Goal: Transaction & Acquisition: Purchase product/service

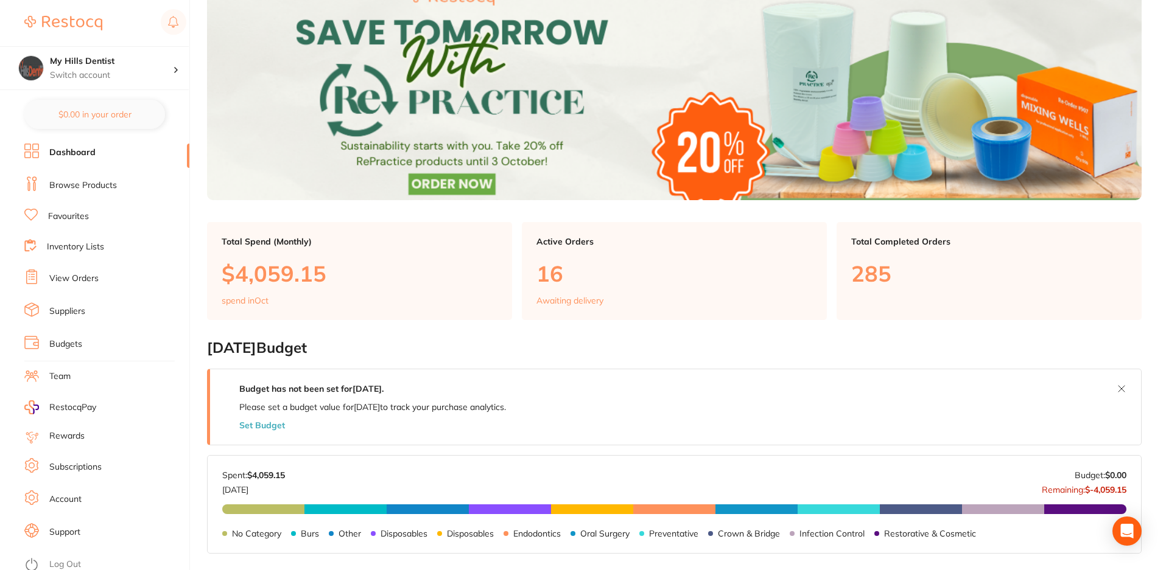
scroll to position [122, 0]
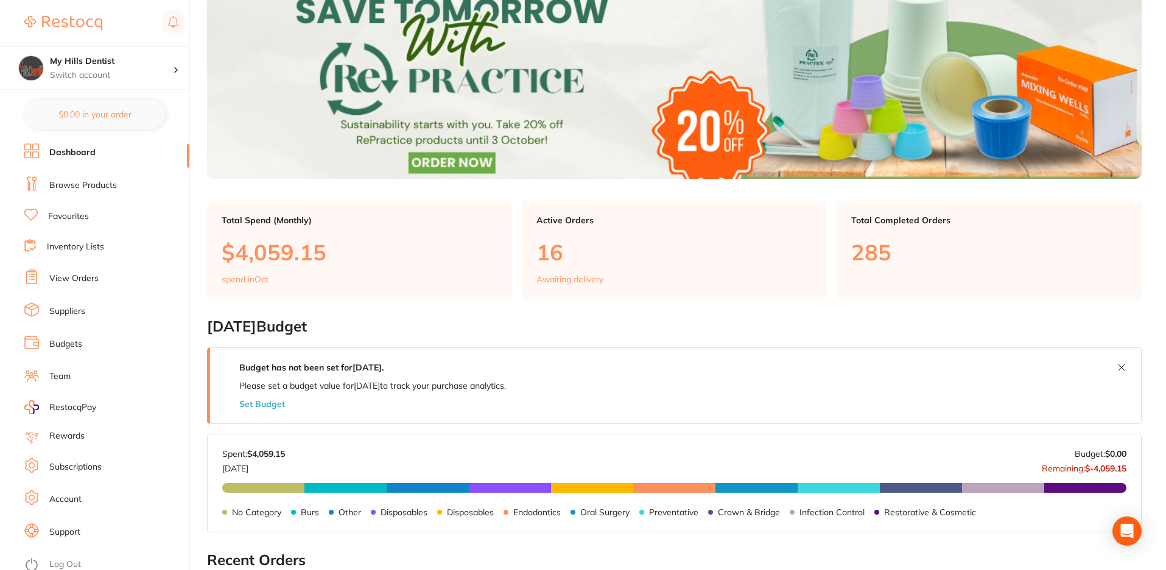
click at [107, 180] on link "Browse Products" at bounding box center [83, 186] width 68 height 12
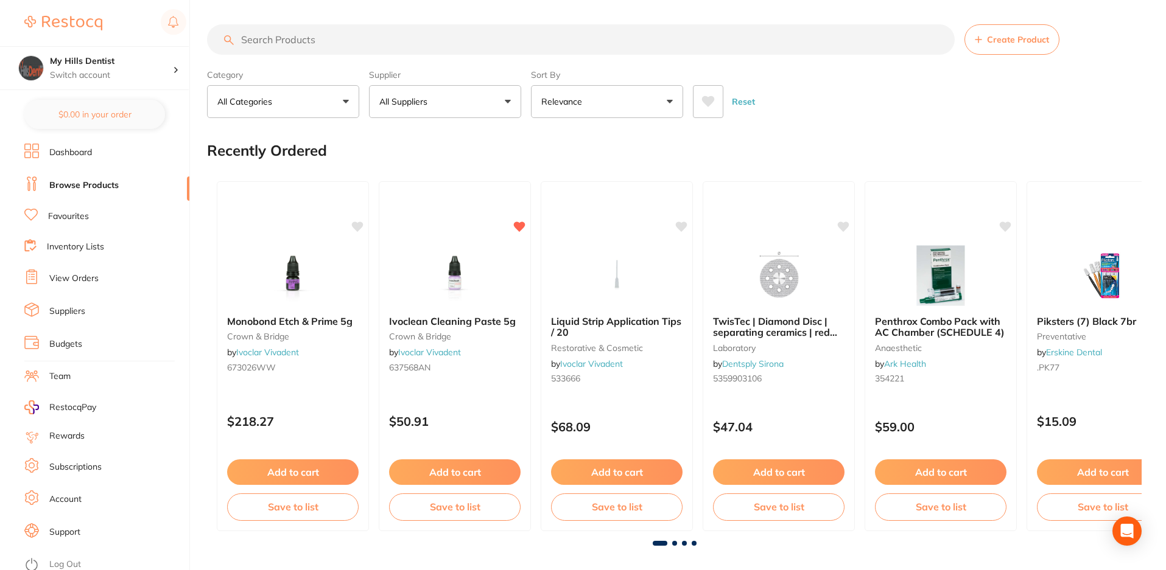
click at [346, 42] on input "search" at bounding box center [581, 39] width 748 height 30
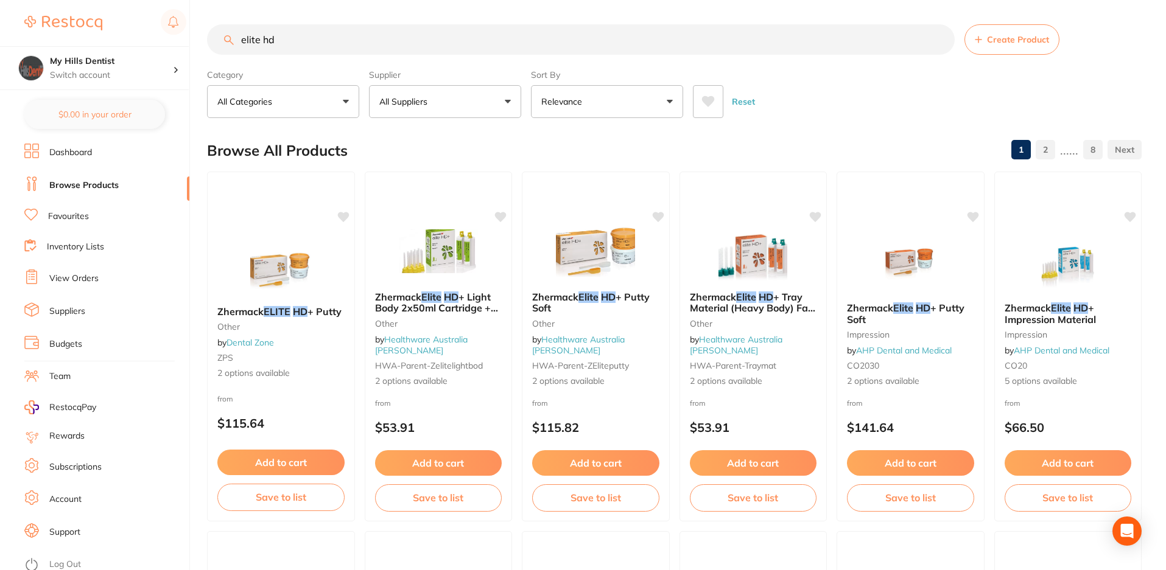
type input "elite hd"
click at [497, 95] on button "All Suppliers" at bounding box center [445, 101] width 152 height 33
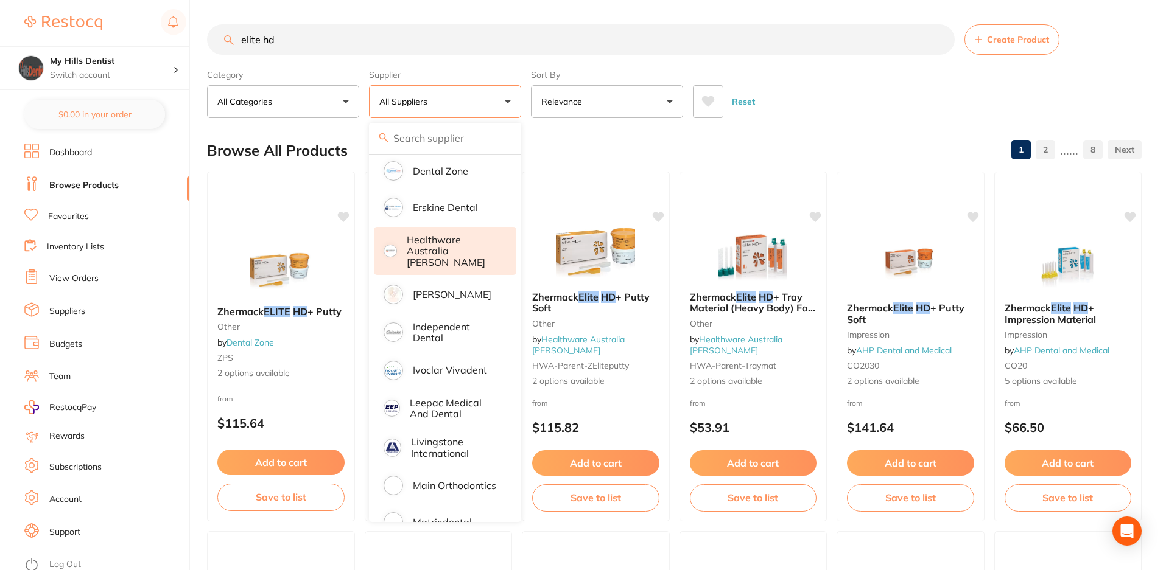
scroll to position [304, 0]
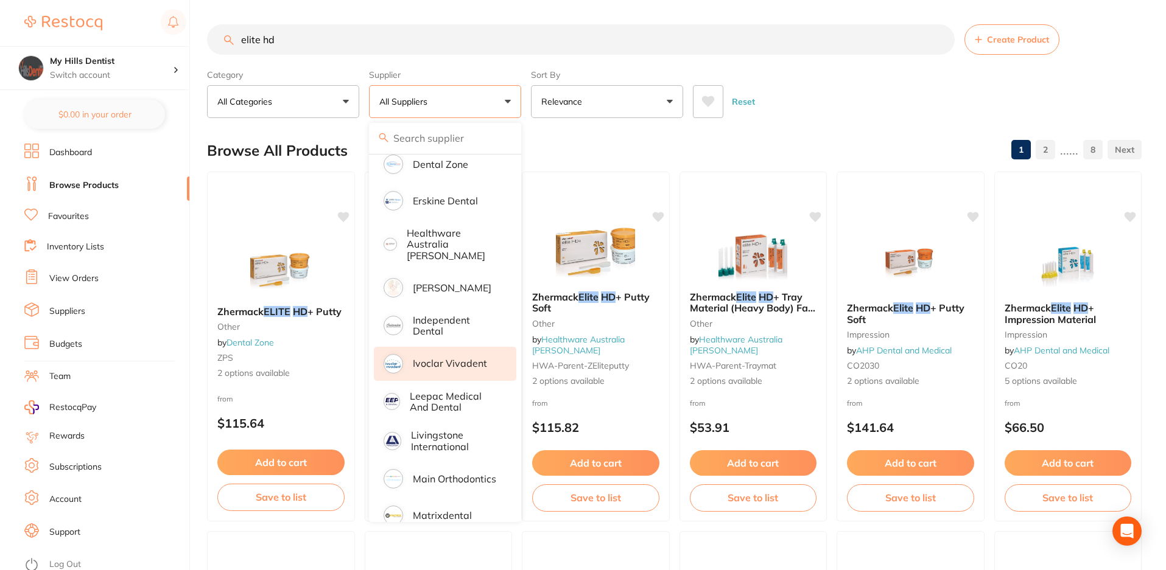
click at [451, 360] on p "Ivoclar Vivadent" at bounding box center [450, 363] width 74 height 11
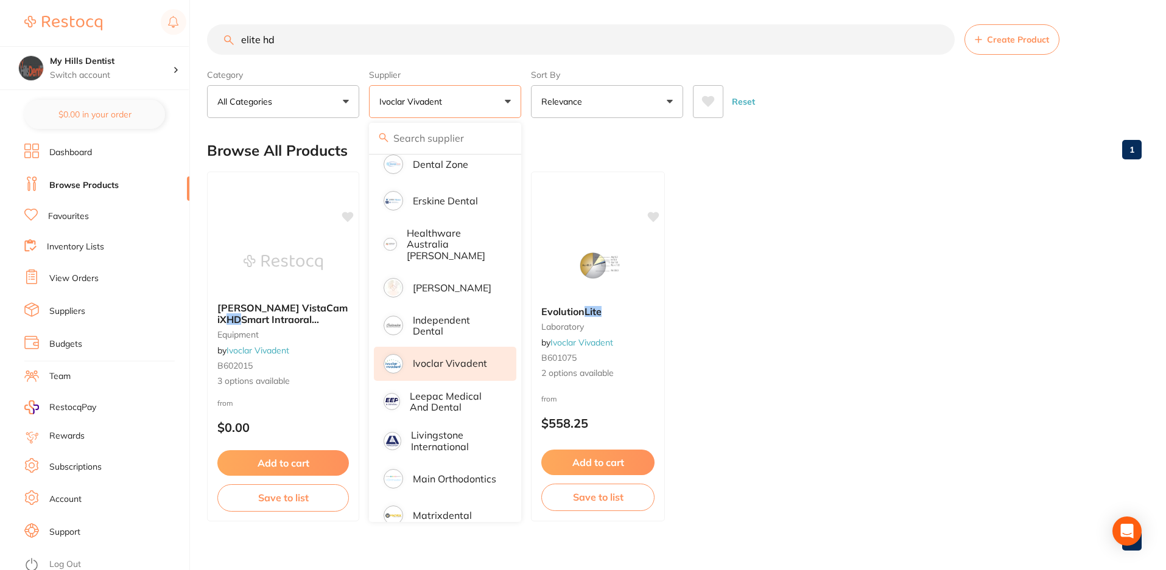
click at [585, 148] on div "Browse All Products 1" at bounding box center [674, 150] width 935 height 41
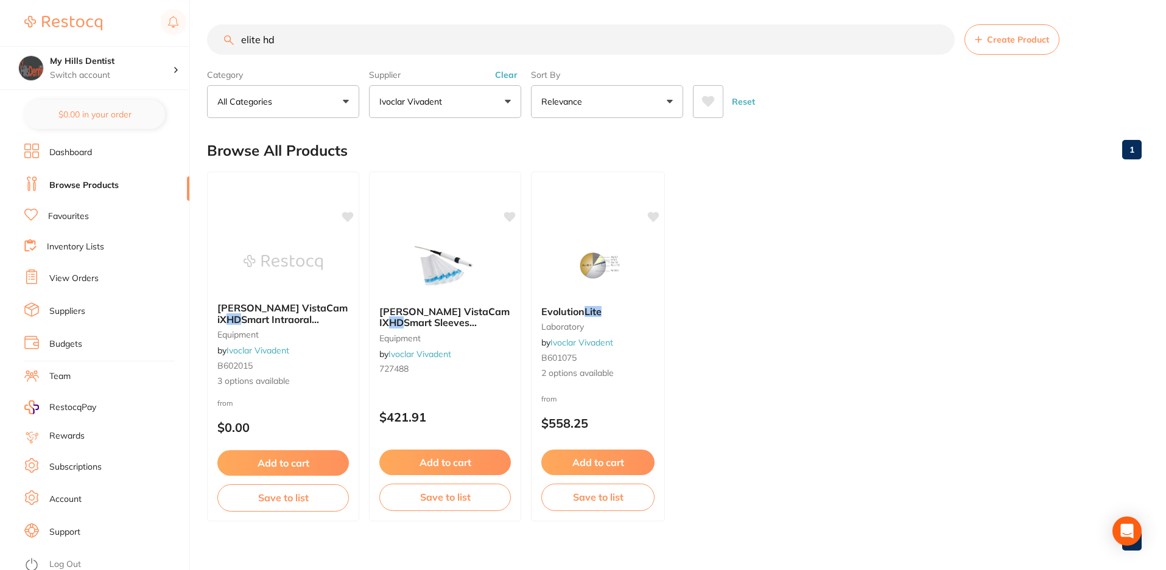
click at [508, 98] on button "Ivoclar Vivadent" at bounding box center [445, 101] width 152 height 33
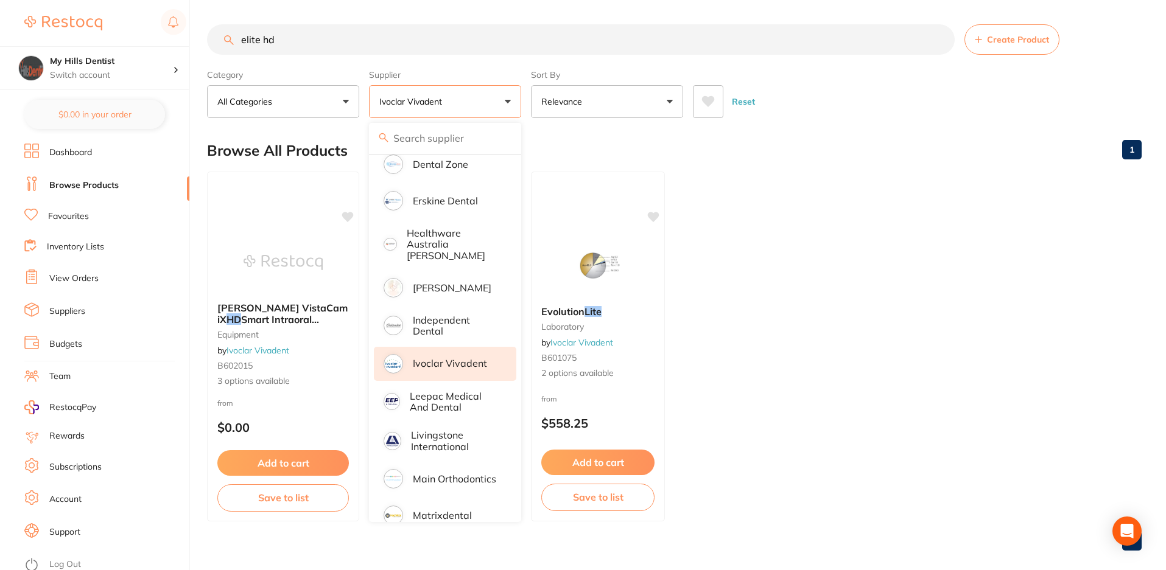
click at [476, 94] on button "Ivoclar Vivadent" at bounding box center [445, 101] width 152 height 33
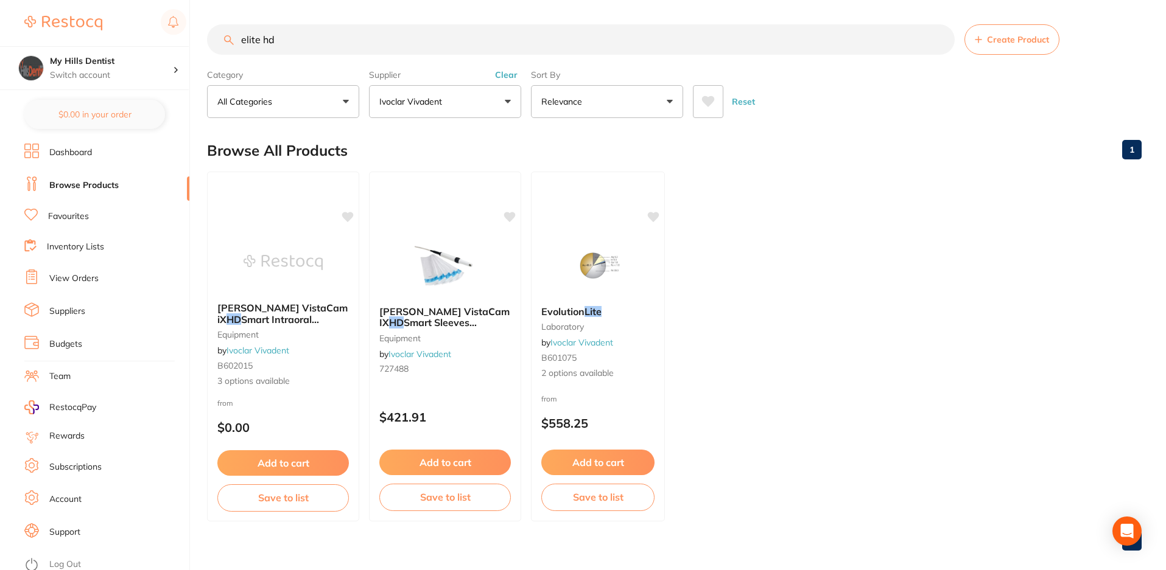
click at [495, 76] on button "Clear" at bounding box center [506, 74] width 30 height 11
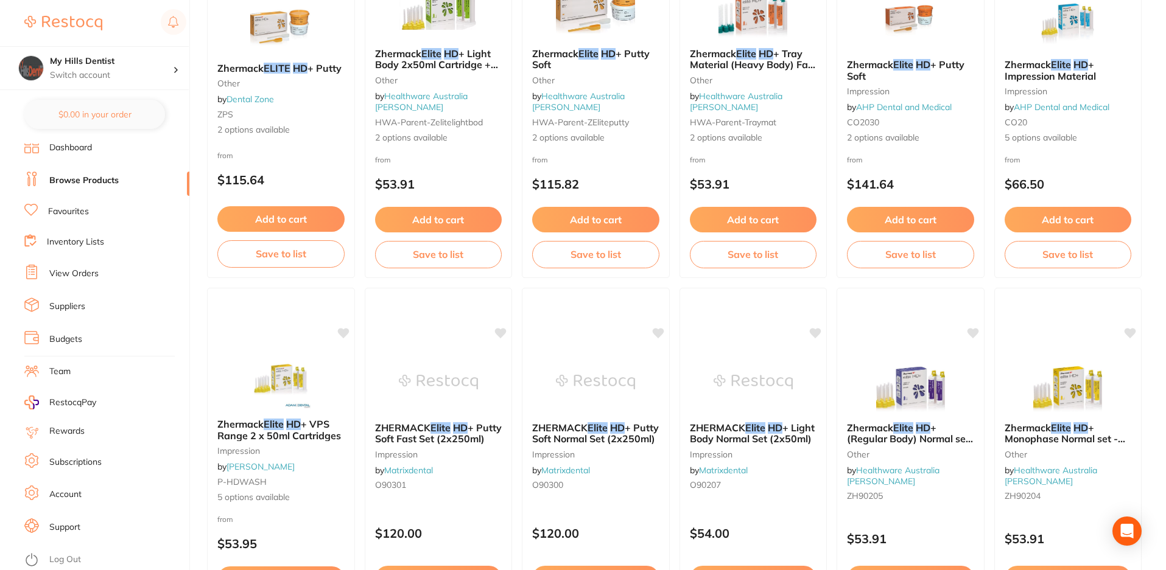
scroll to position [0, 0]
